Goal: Task Accomplishment & Management: Use online tool/utility

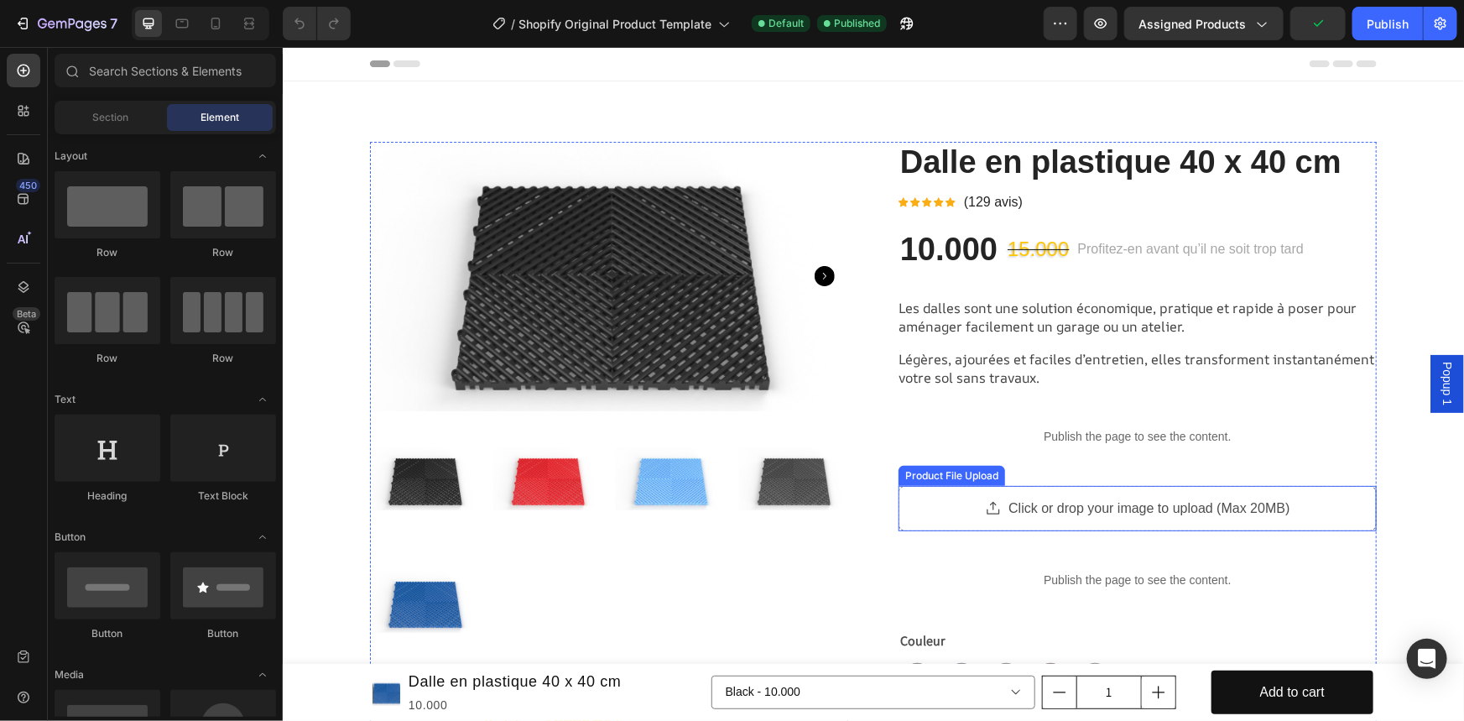
scroll to position [75, 0]
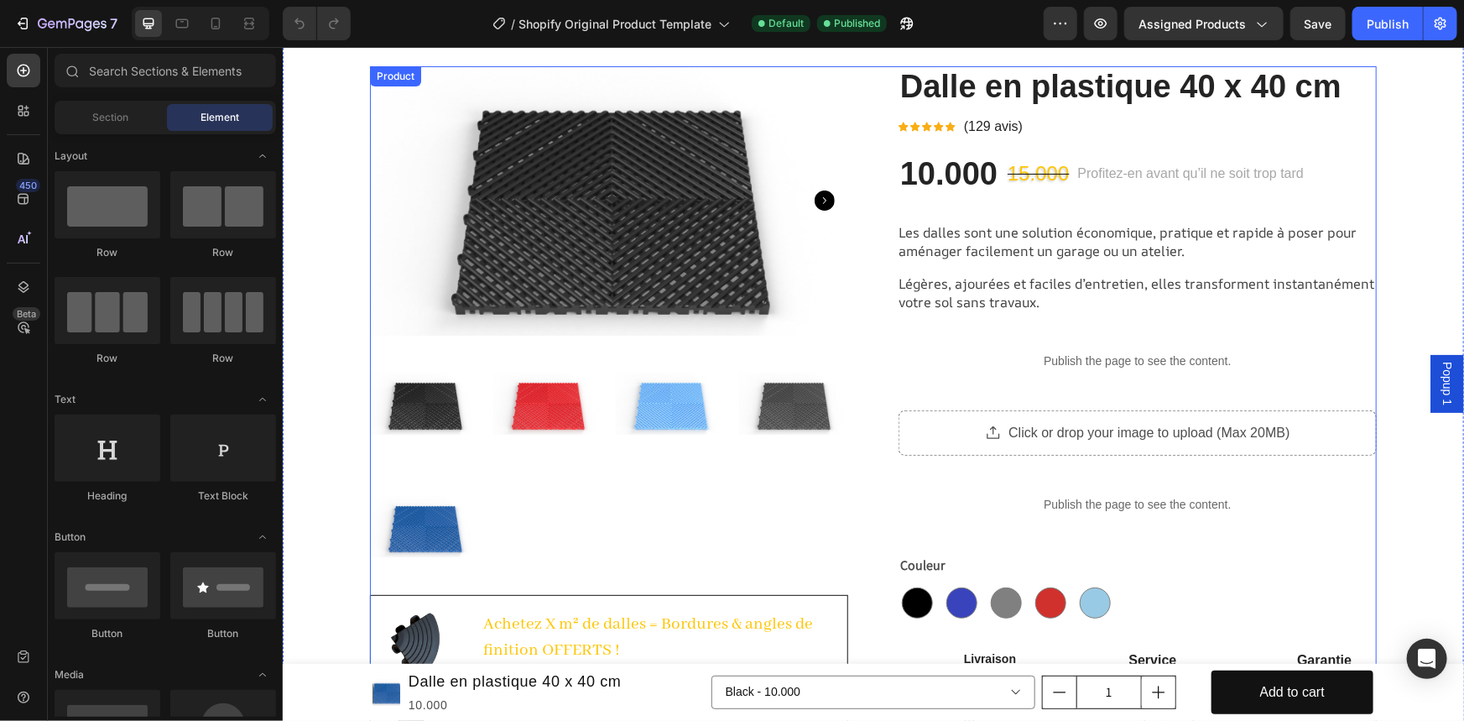
click at [1004, 492] on div "Publish the page to see the content." at bounding box center [1137, 503] width 478 height 44
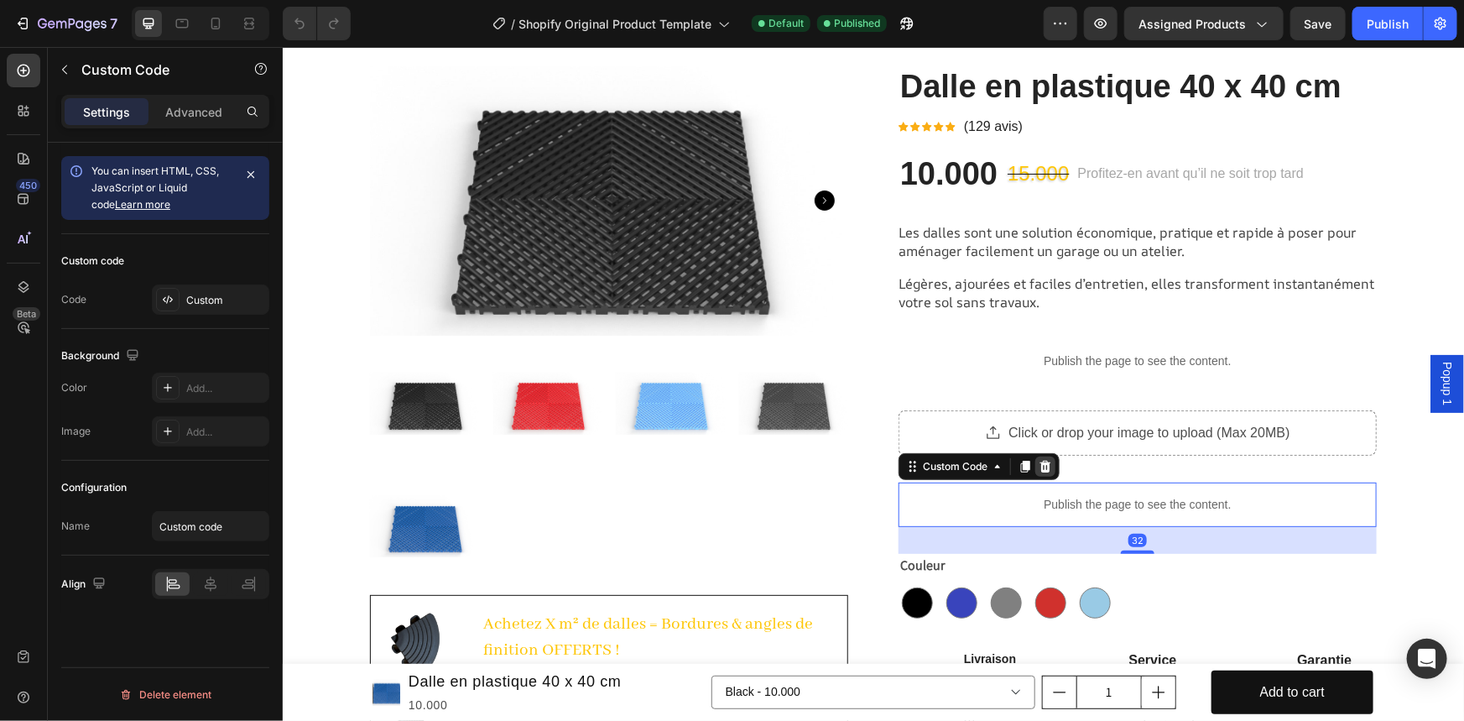
click at [1047, 461] on div at bounding box center [1044, 465] width 20 height 20
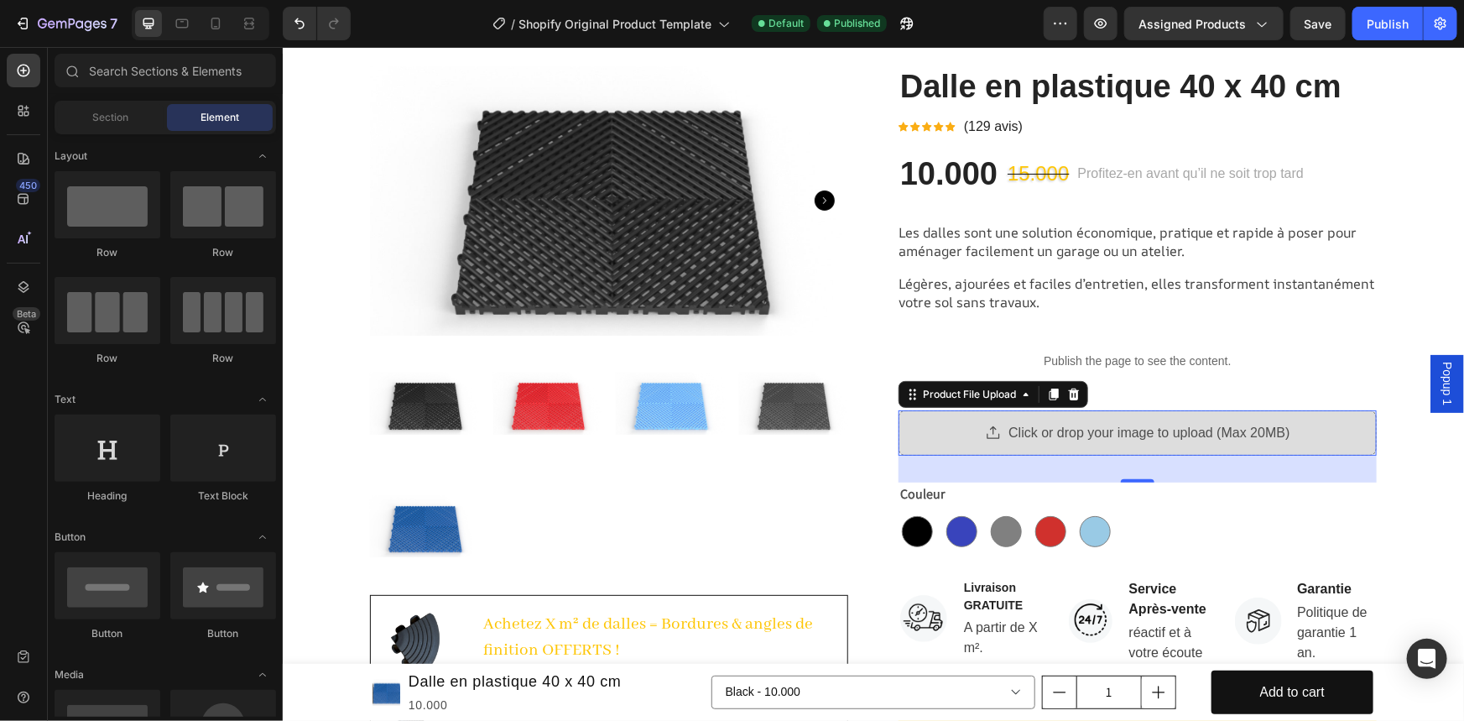
click at [1312, 428] on div "Click or drop your image to upload (Max 20MB)" at bounding box center [1137, 432] width 478 height 46
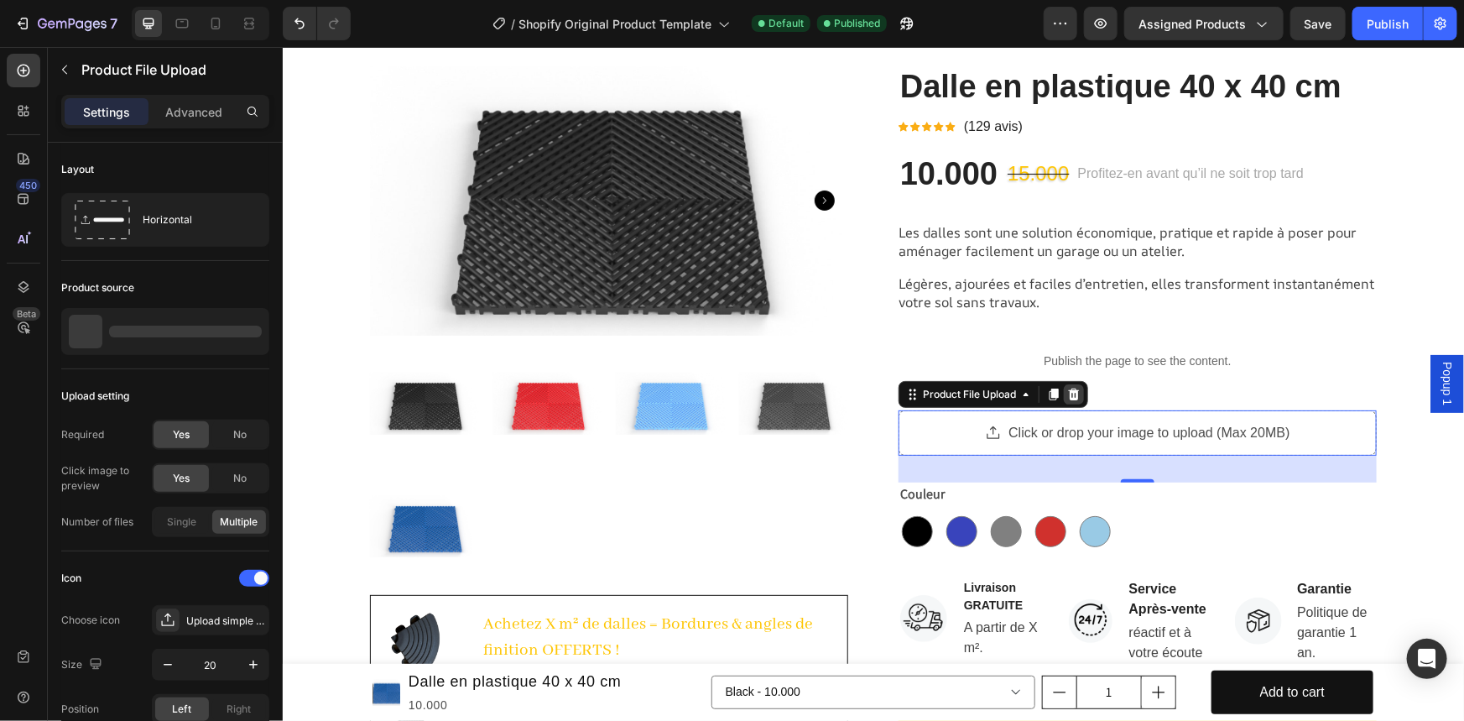
click at [1072, 389] on icon at bounding box center [1073, 393] width 11 height 12
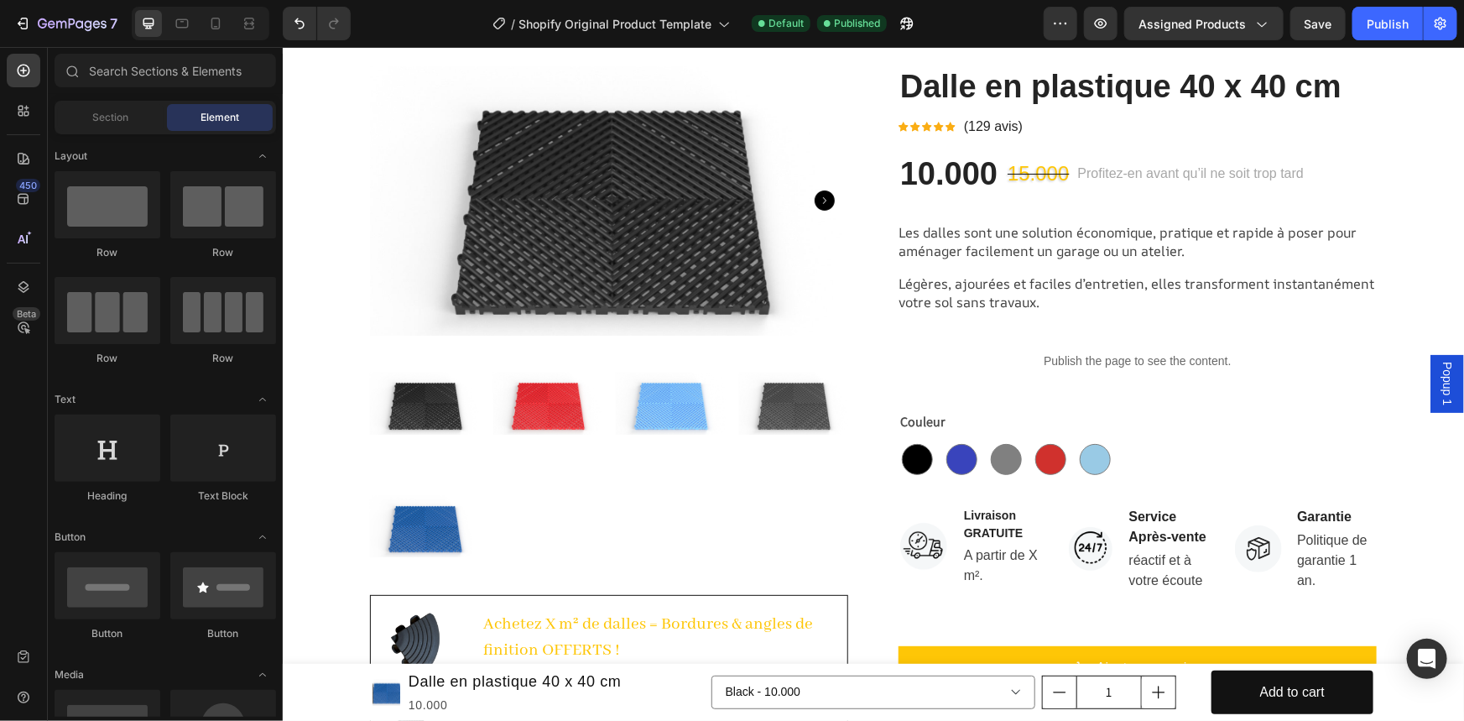
drag, startPoint x: 1376, startPoint y: 28, endPoint x: 1351, endPoint y: 29, distance: 25.2
click at [1375, 28] on div "Publish" at bounding box center [1387, 24] width 42 height 18
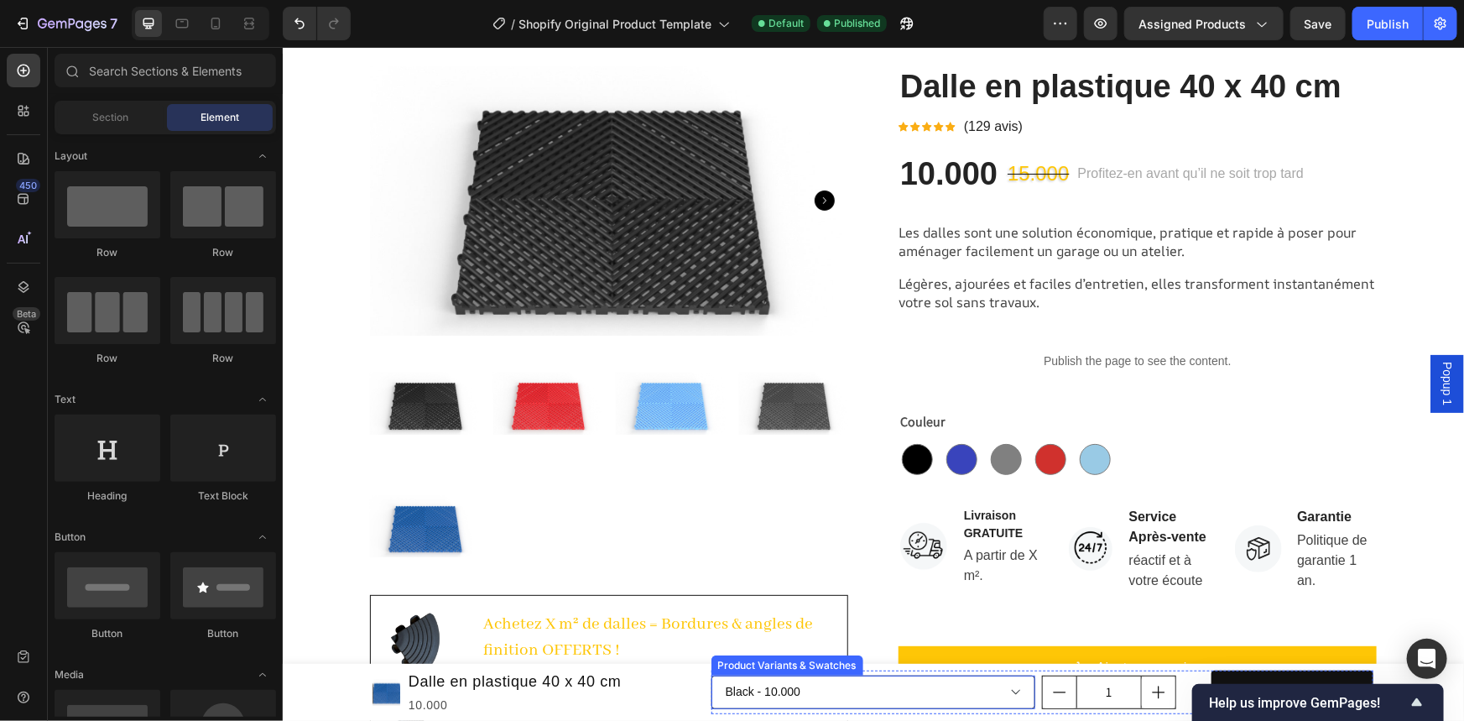
scroll to position [305, 0]
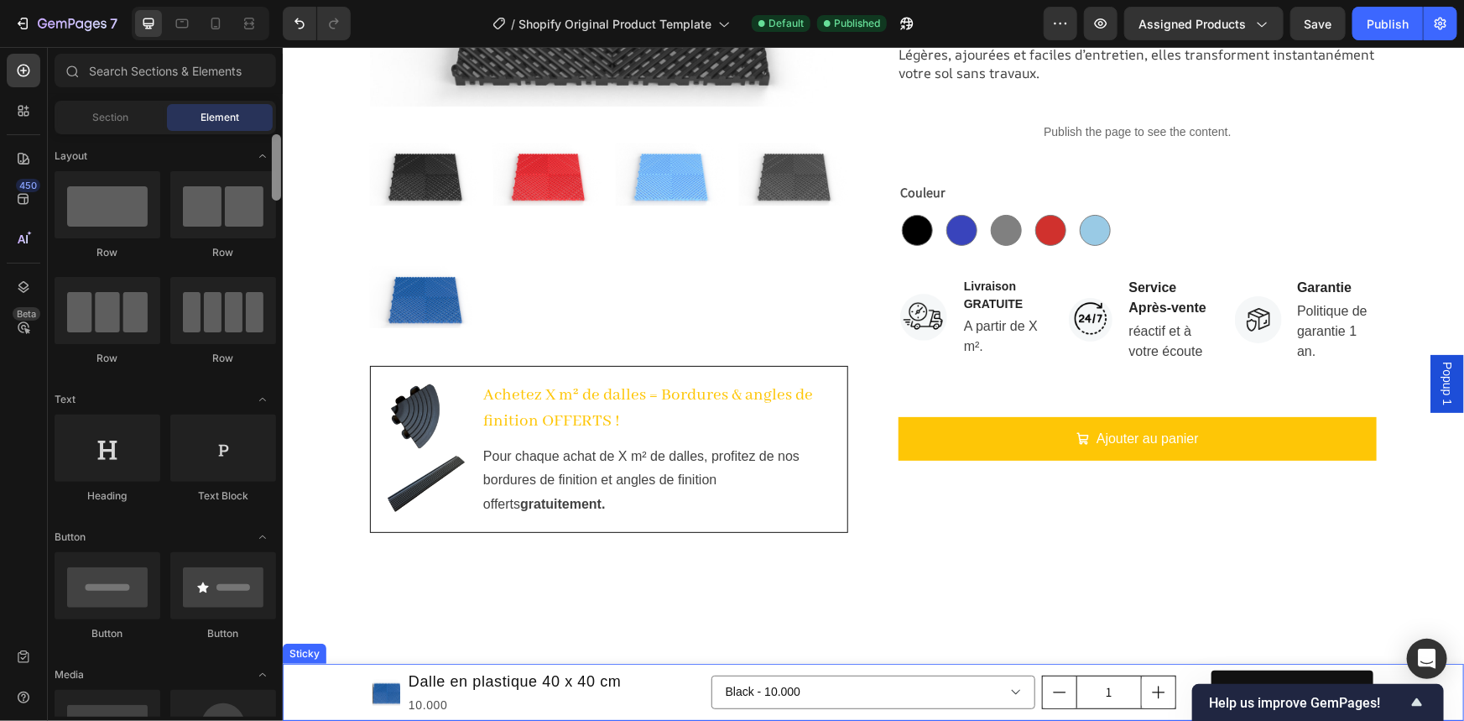
drag, startPoint x: 28, startPoint y: 632, endPoint x: 257, endPoint y: 619, distance: 229.4
click at [273, 200] on div at bounding box center [276, 167] width 9 height 66
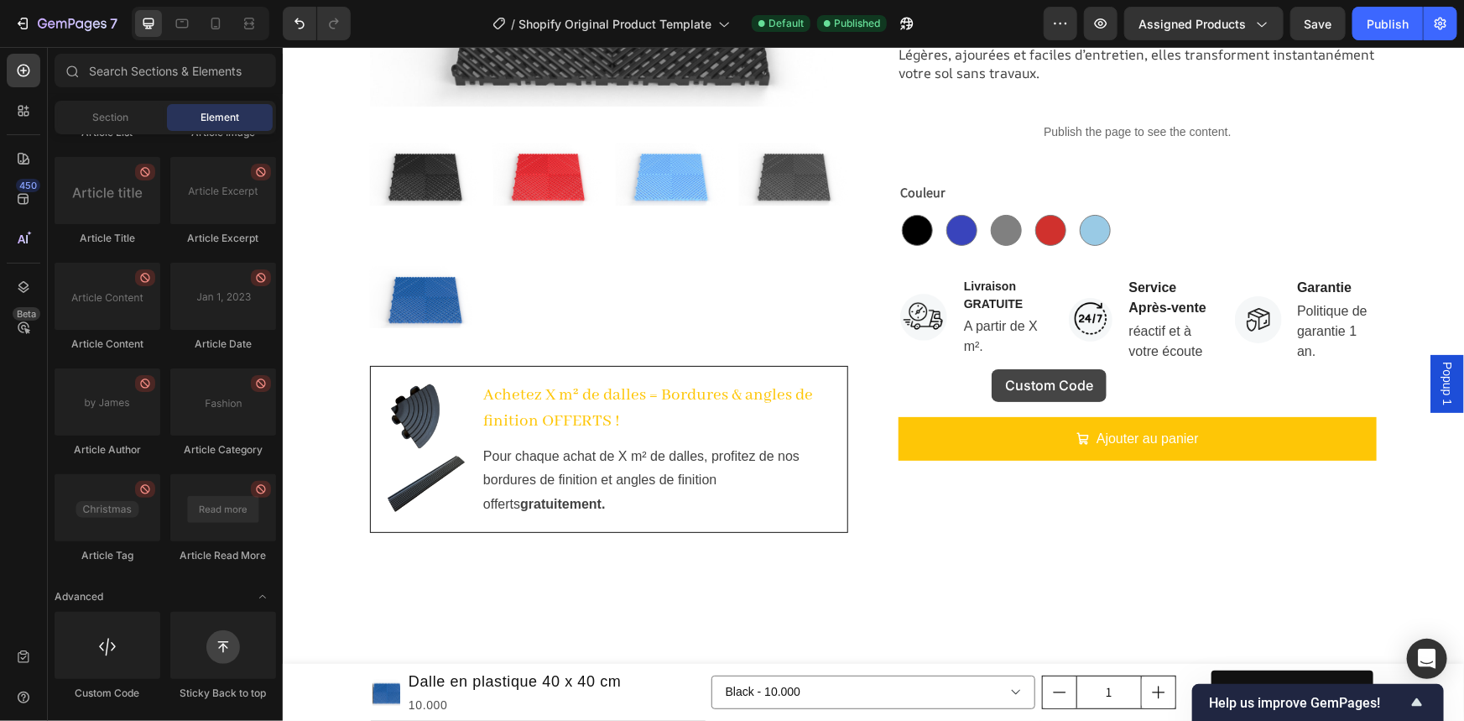
scroll to position [433, 0]
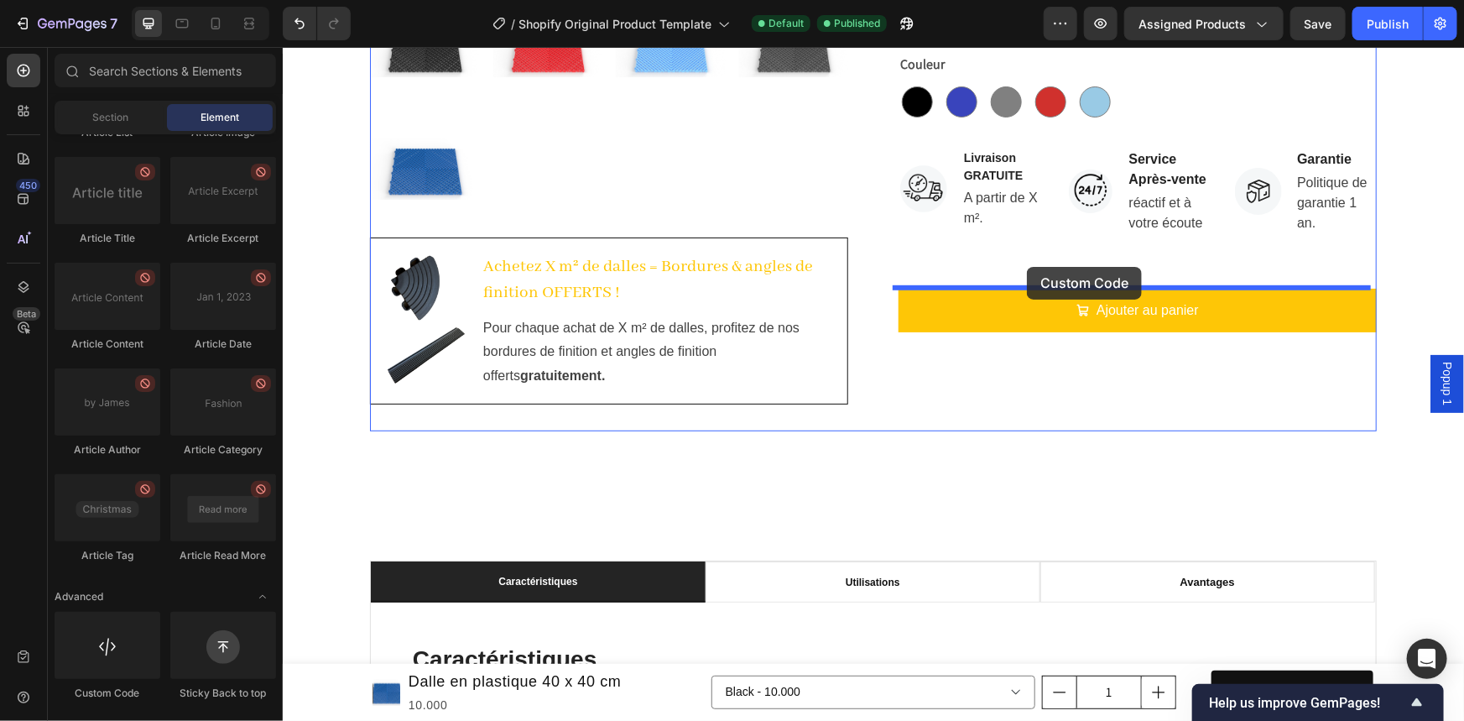
drag, startPoint x: 401, startPoint y: 716, endPoint x: 1026, endPoint y: 268, distance: 768.9
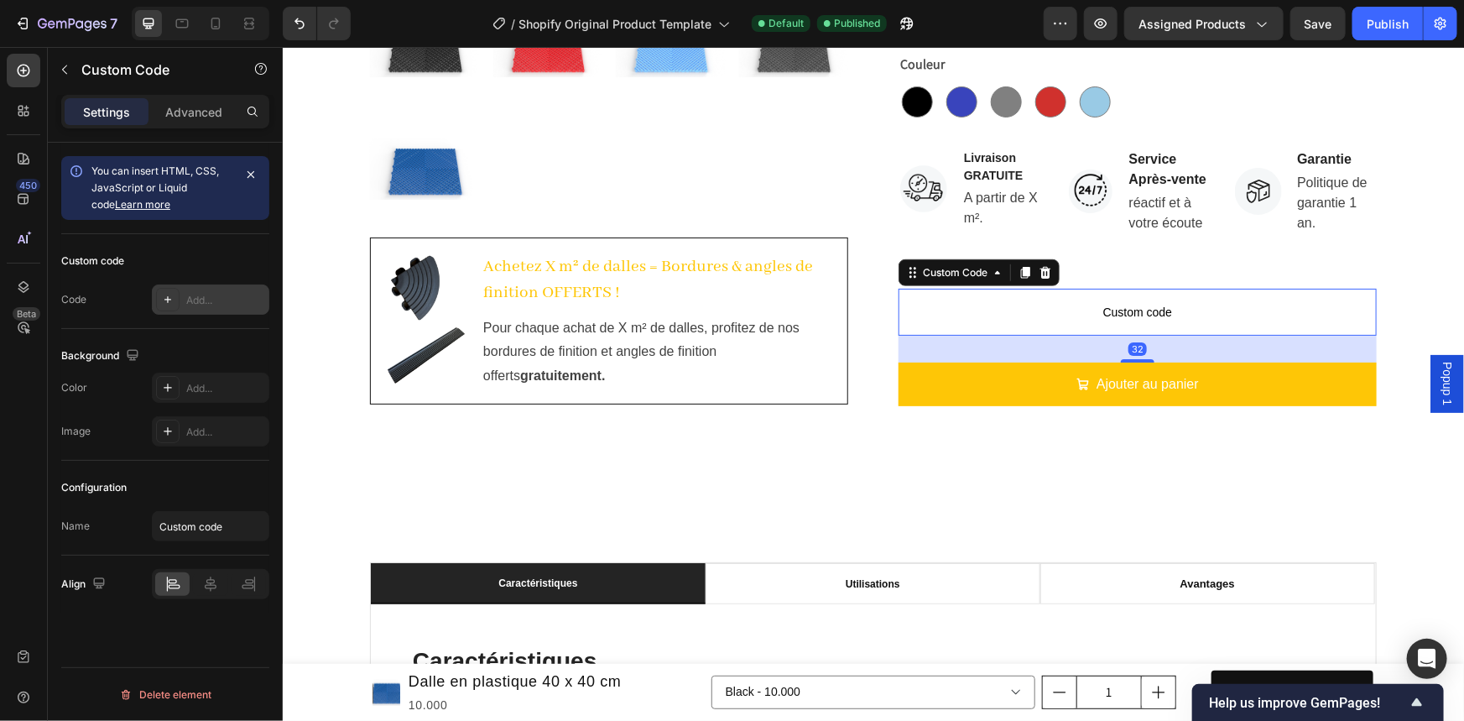
click at [237, 301] on div "Add..." at bounding box center [225, 300] width 79 height 15
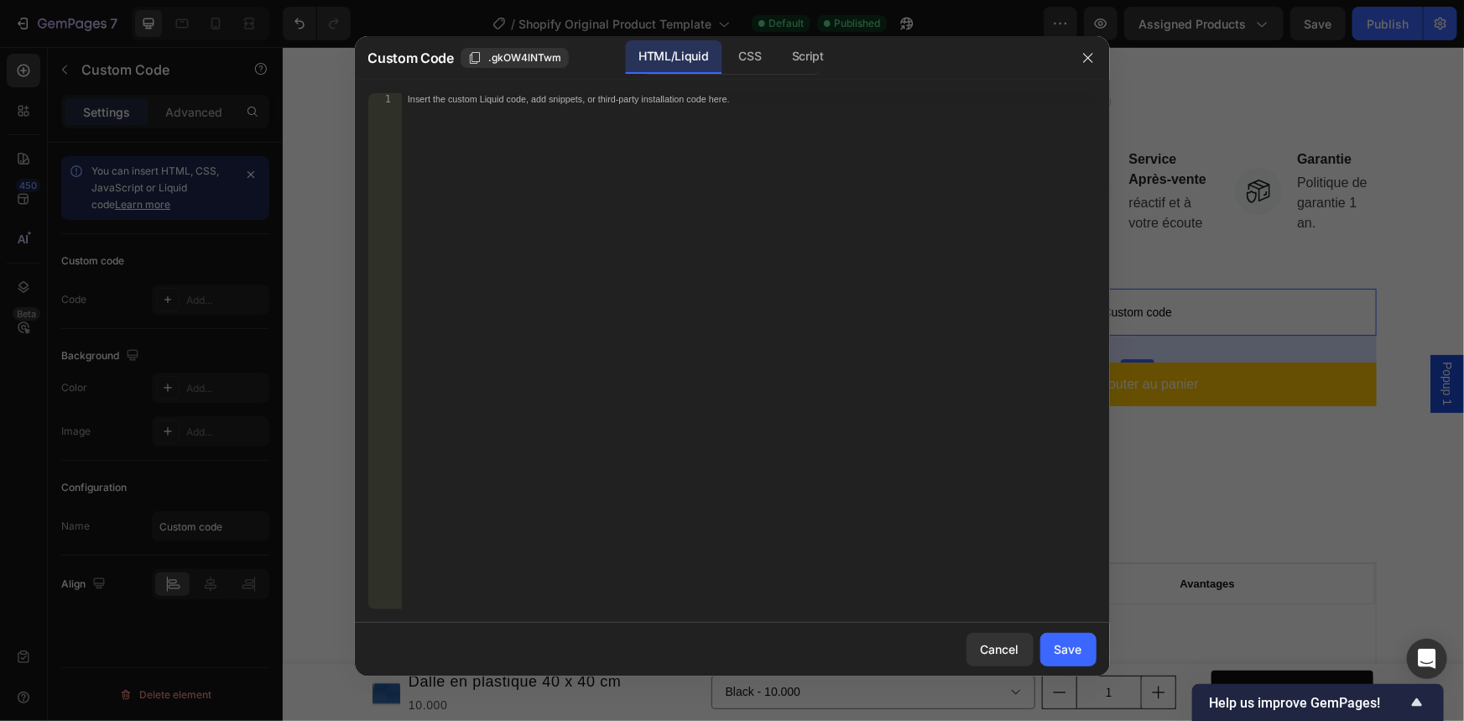
click at [505, 133] on div "Insert the custom Liquid code, add snippets, or third-party installation code h…" at bounding box center [748, 362] width 695 height 539
paste textarea "<div class="colors">"
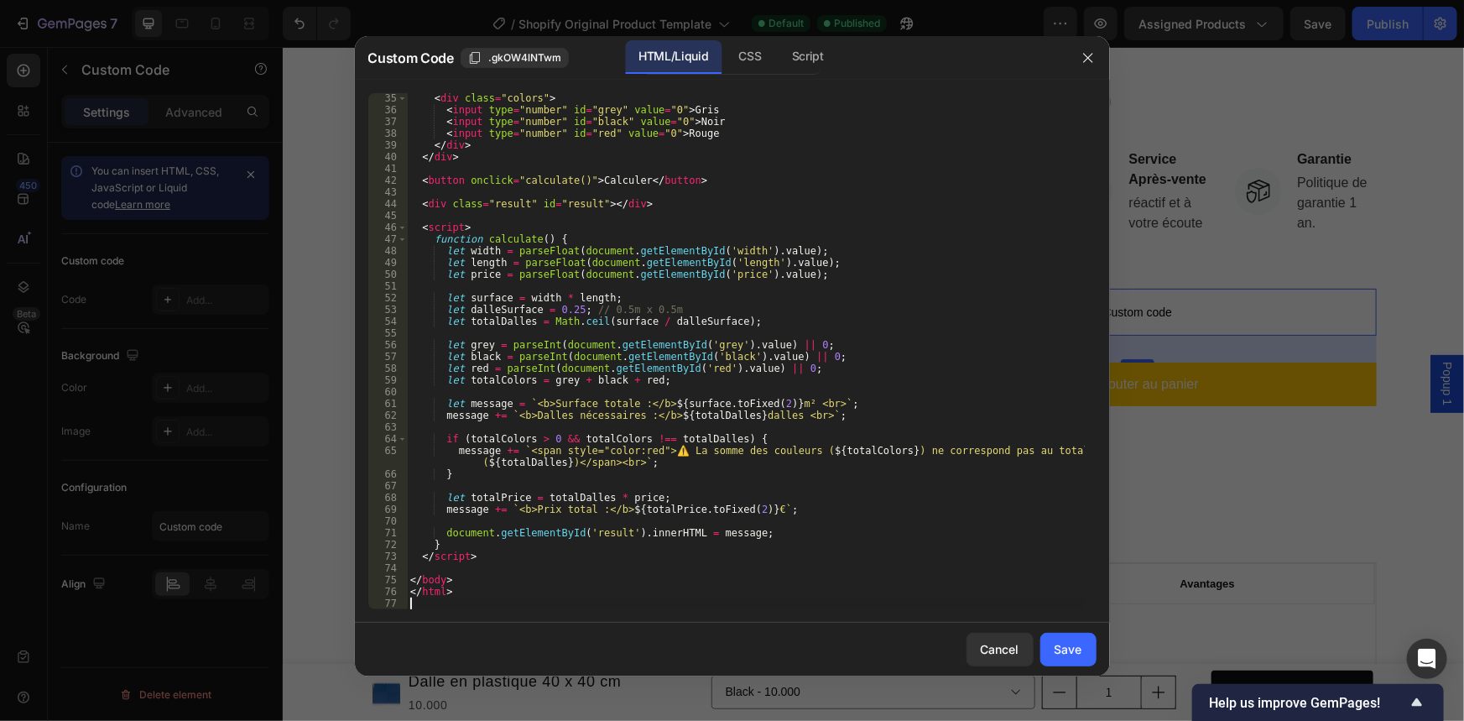
click at [438, 97] on div "< div class = "colors" > < input type = "number" id = "grey" value = "0" > Gris…" at bounding box center [748, 361] width 683 height 539
type textarea "<div class="colors">"
click at [1055, 652] on div "Save" at bounding box center [1068, 649] width 28 height 18
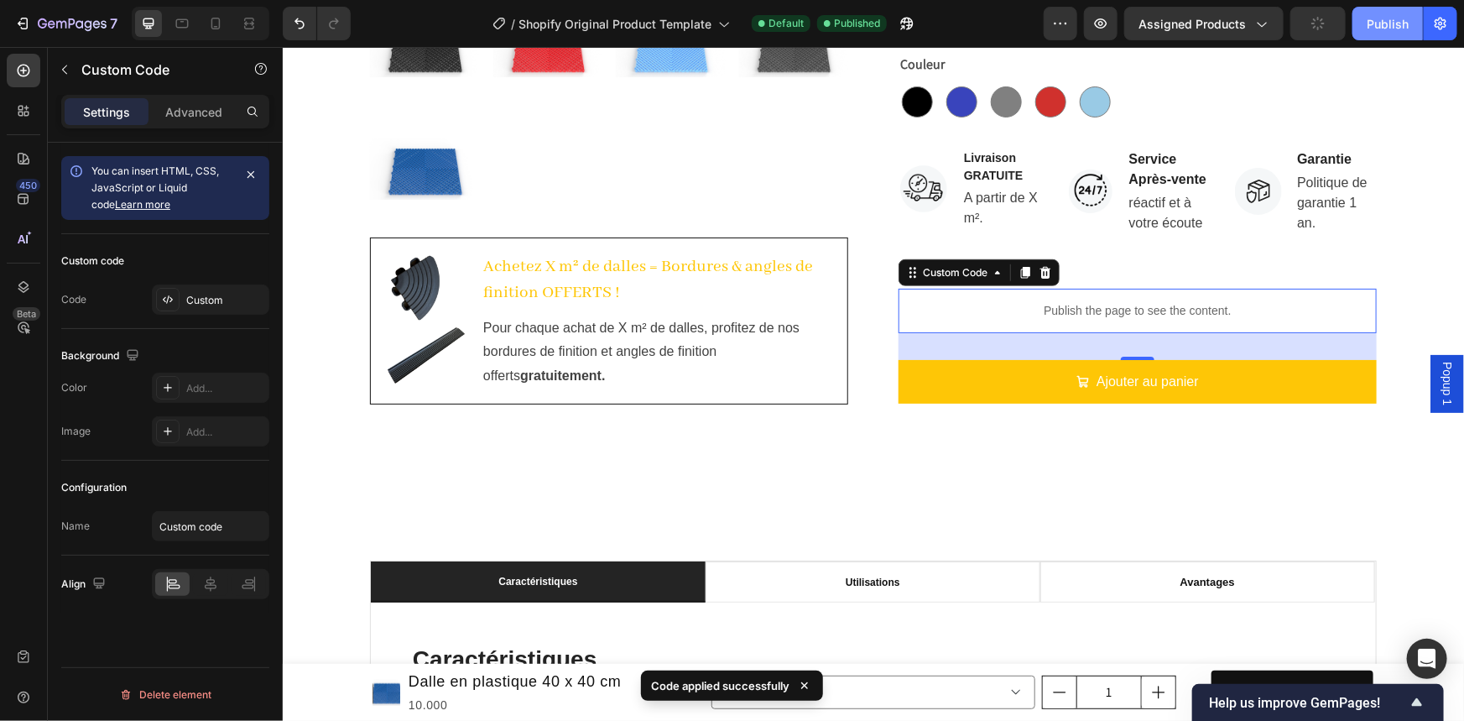
click at [1371, 17] on div "Publish" at bounding box center [1387, 24] width 42 height 18
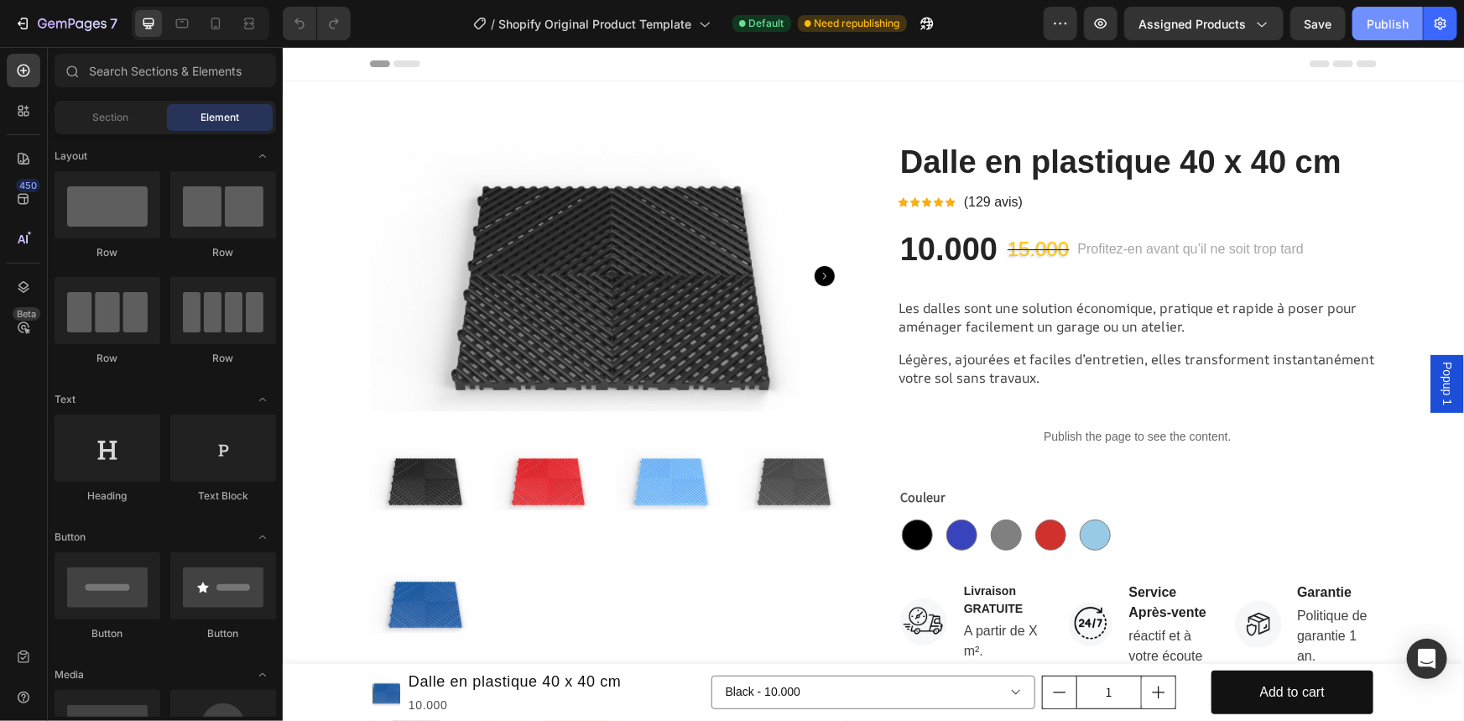
click at [1392, 23] on div "Publish" at bounding box center [1387, 24] width 42 height 18
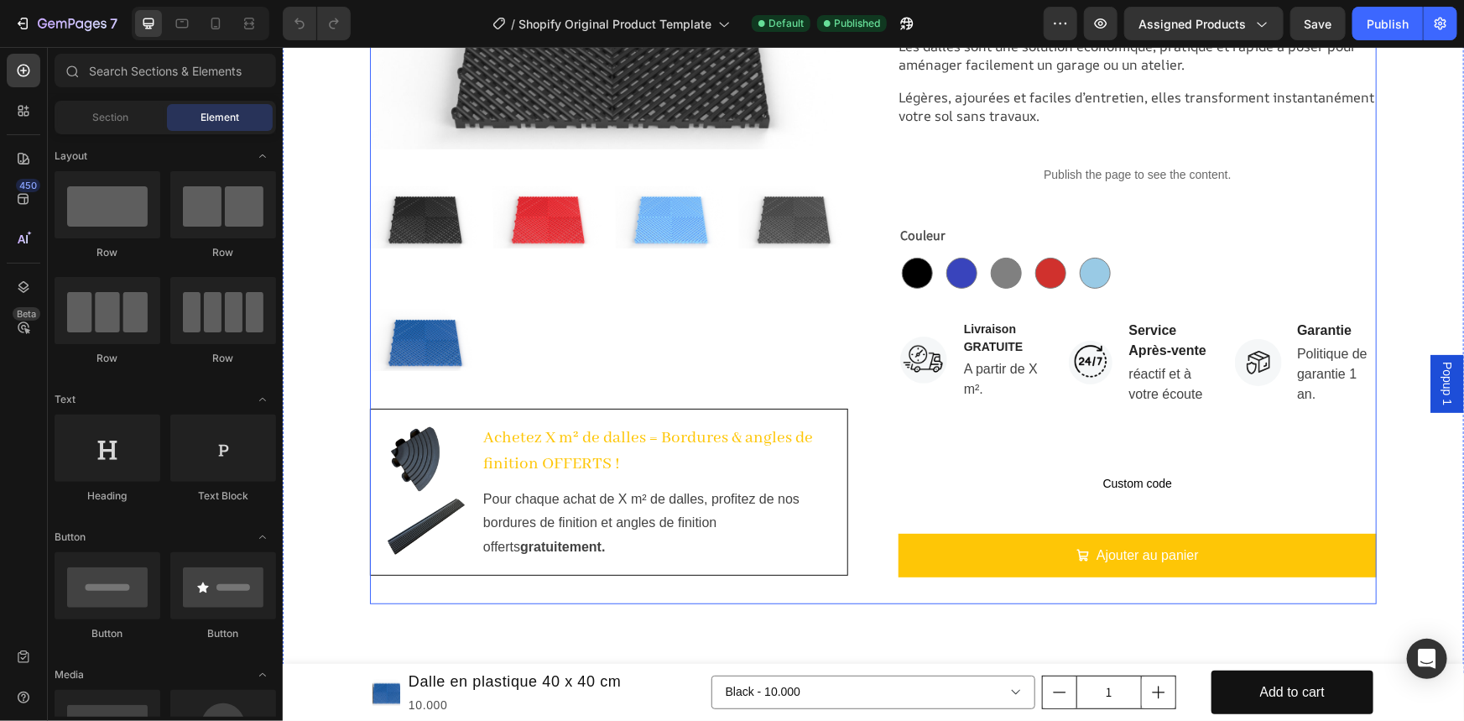
scroll to position [381, 0]
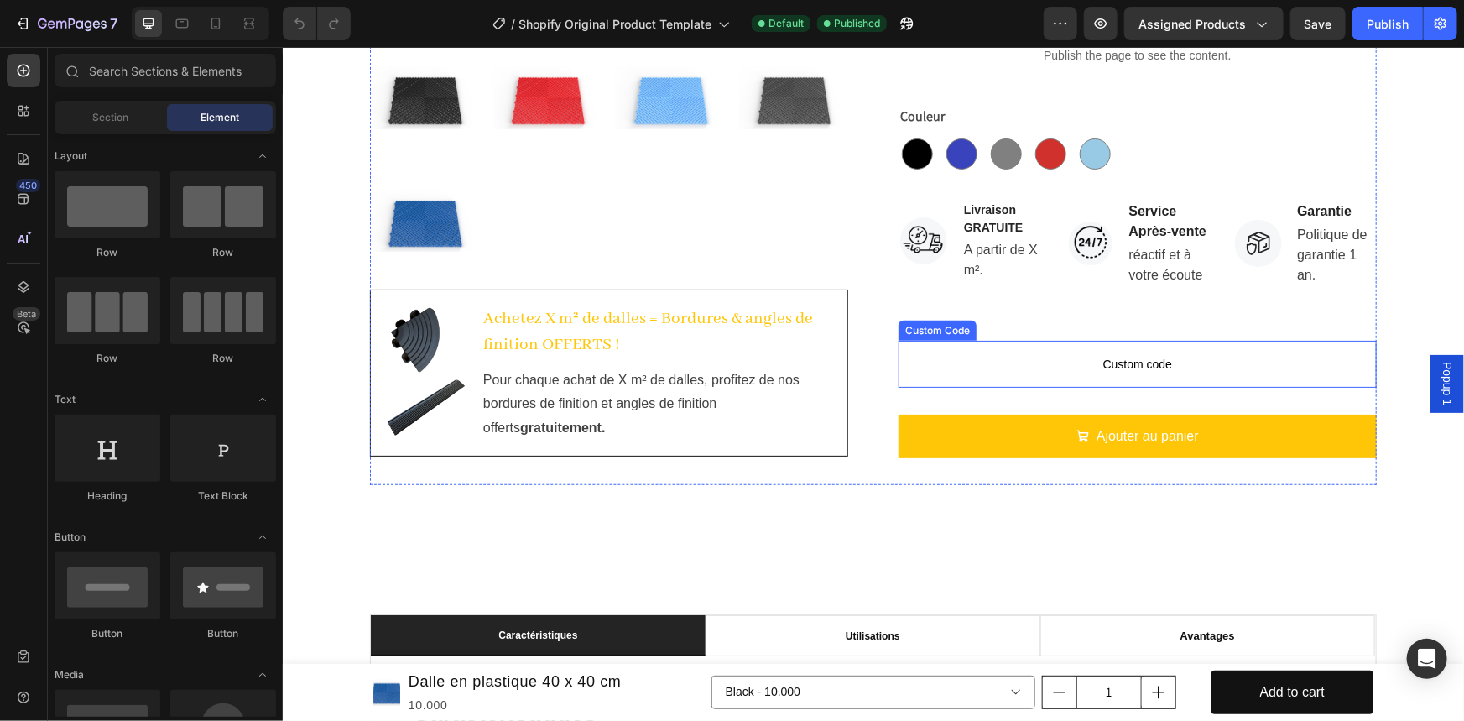
click at [995, 362] on span "Custom code" at bounding box center [1137, 363] width 478 height 20
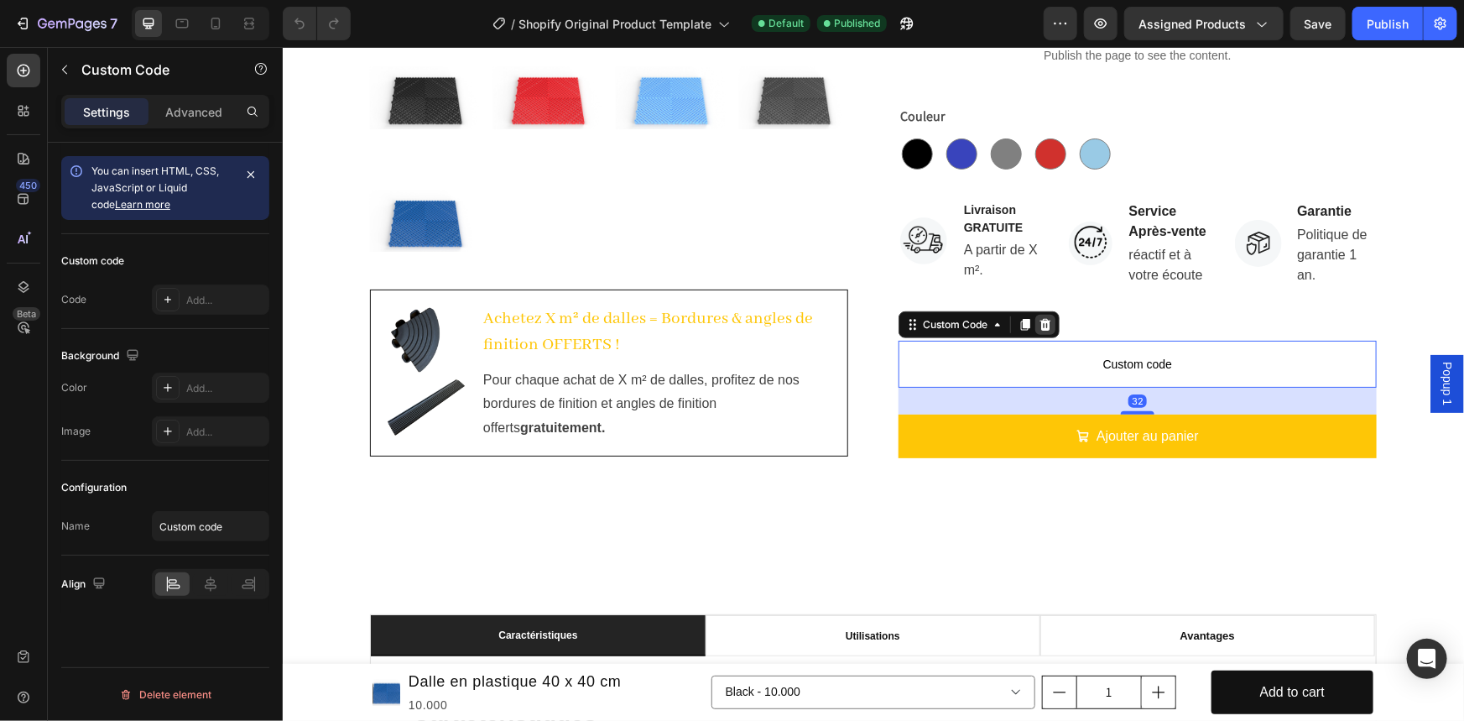
click at [1038, 320] on icon at bounding box center [1044, 323] width 13 height 13
